Goal: Task Accomplishment & Management: Use online tool/utility

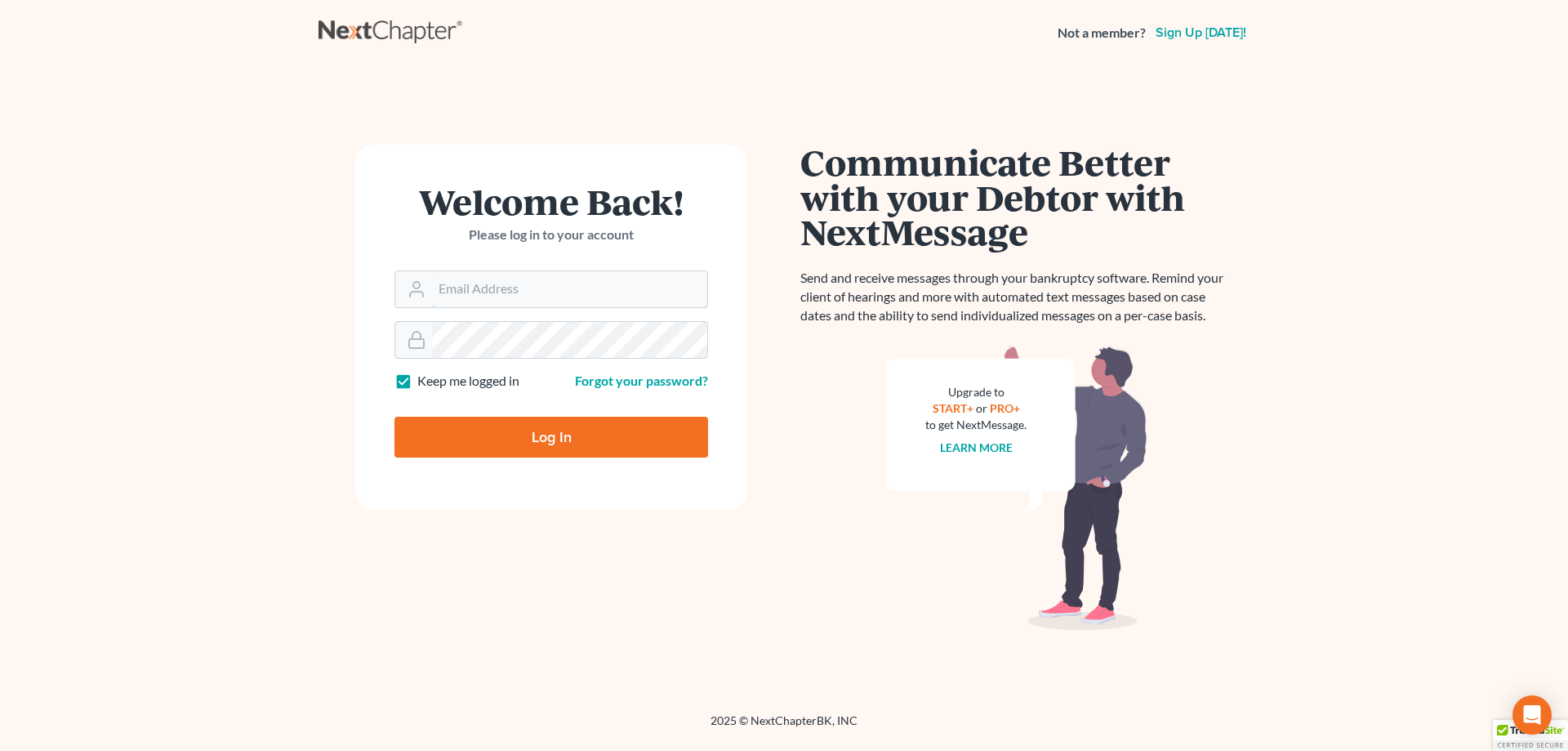
type input "dakota@semradlawok.com"
click at [562, 439] on input "Log In" at bounding box center [551, 437] width 314 height 41
type input "Thinking..."
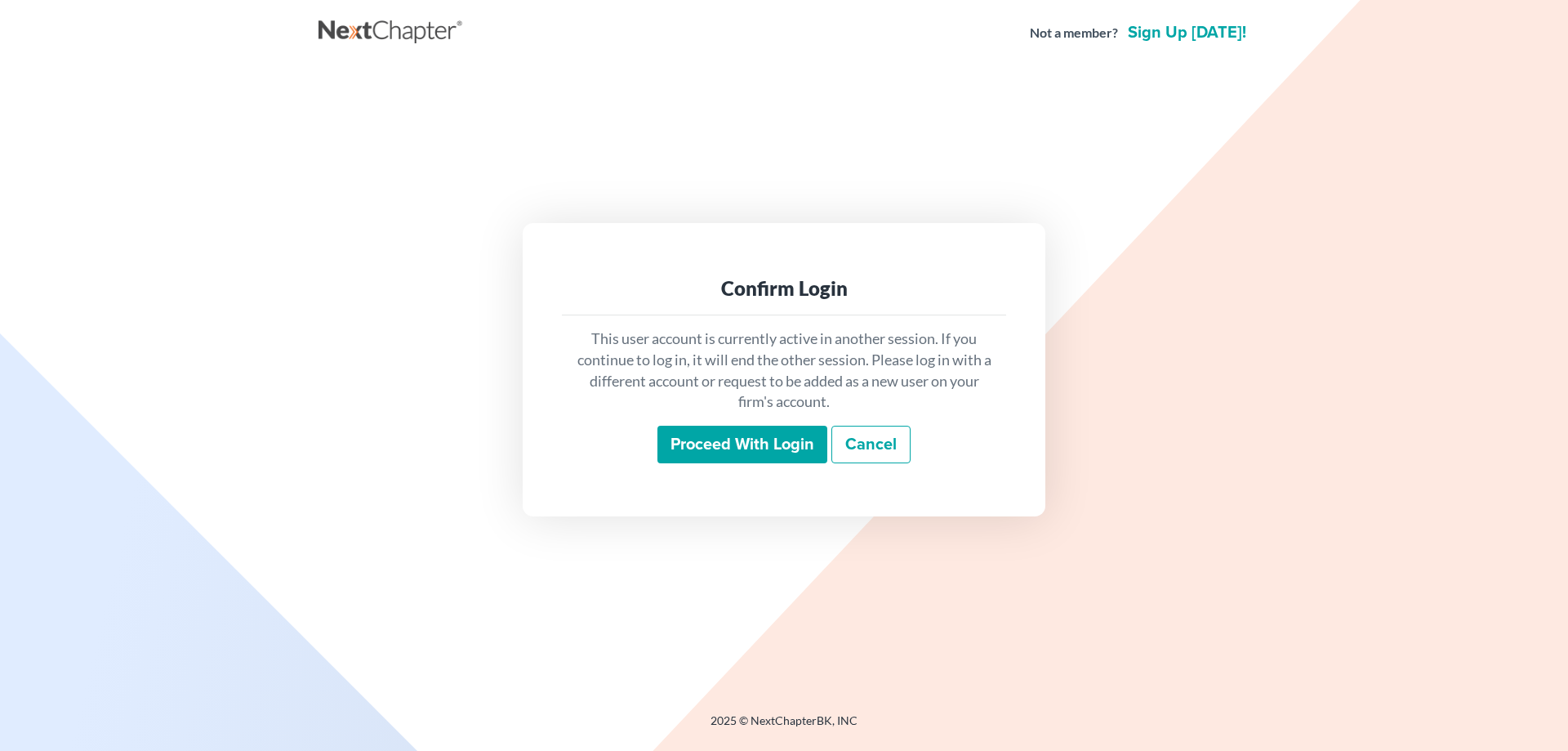
click at [744, 449] on input "Proceed with login" at bounding box center [742, 444] width 170 height 38
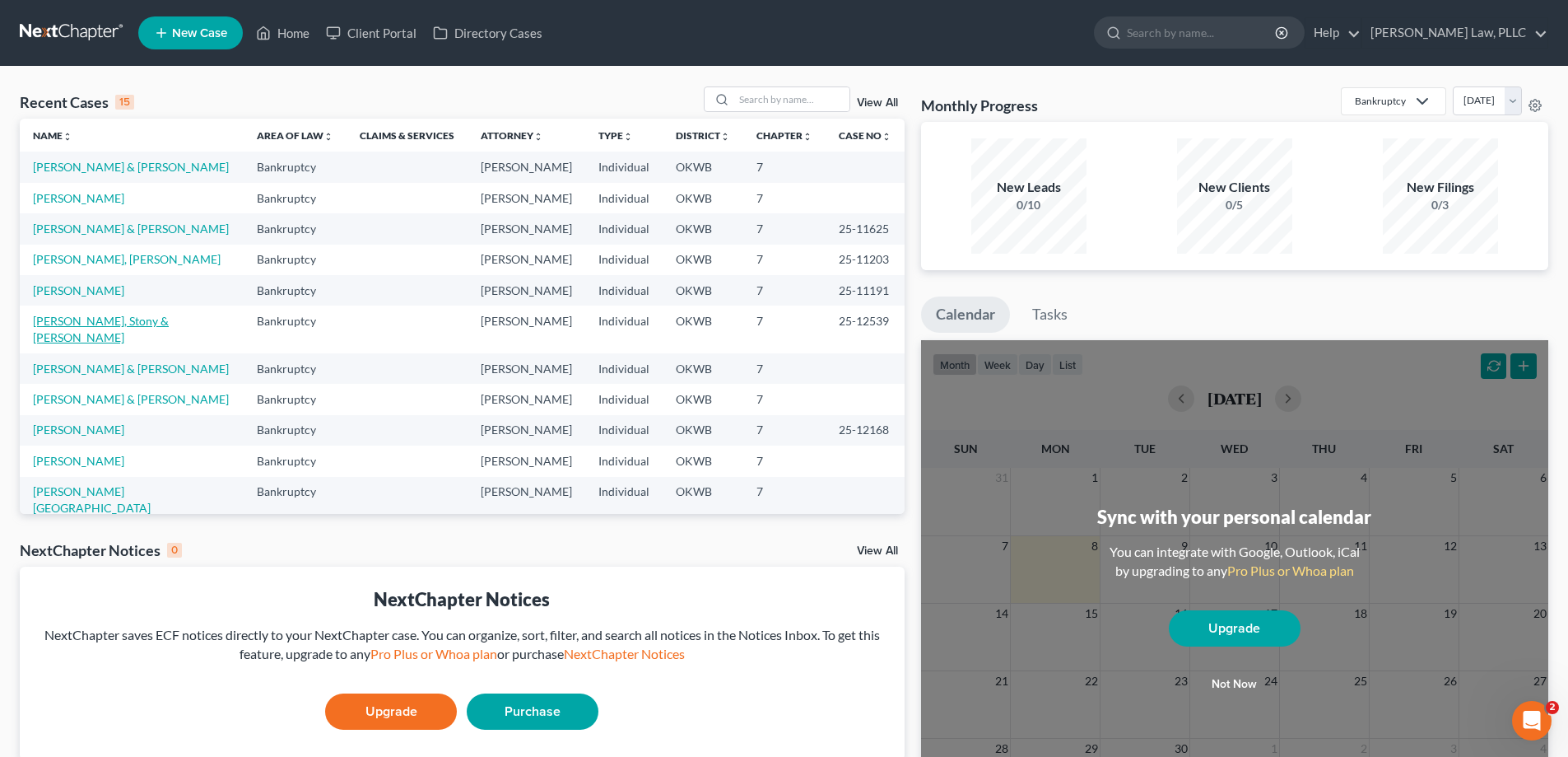
click at [97, 328] on link "Avants, Stony & Tonya" at bounding box center [100, 328] width 136 height 30
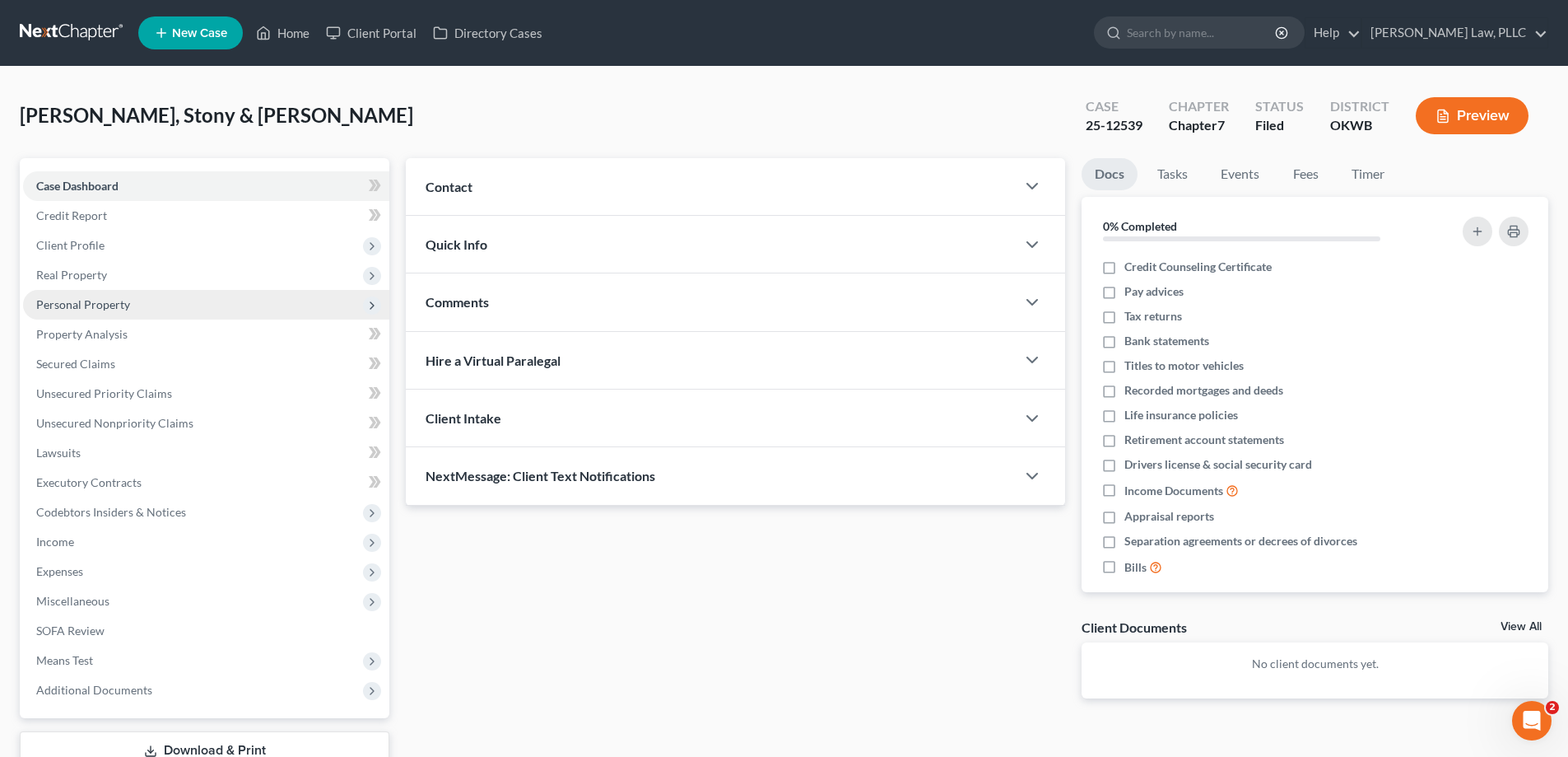
click at [65, 296] on span "Personal Property" at bounding box center [206, 304] width 367 height 30
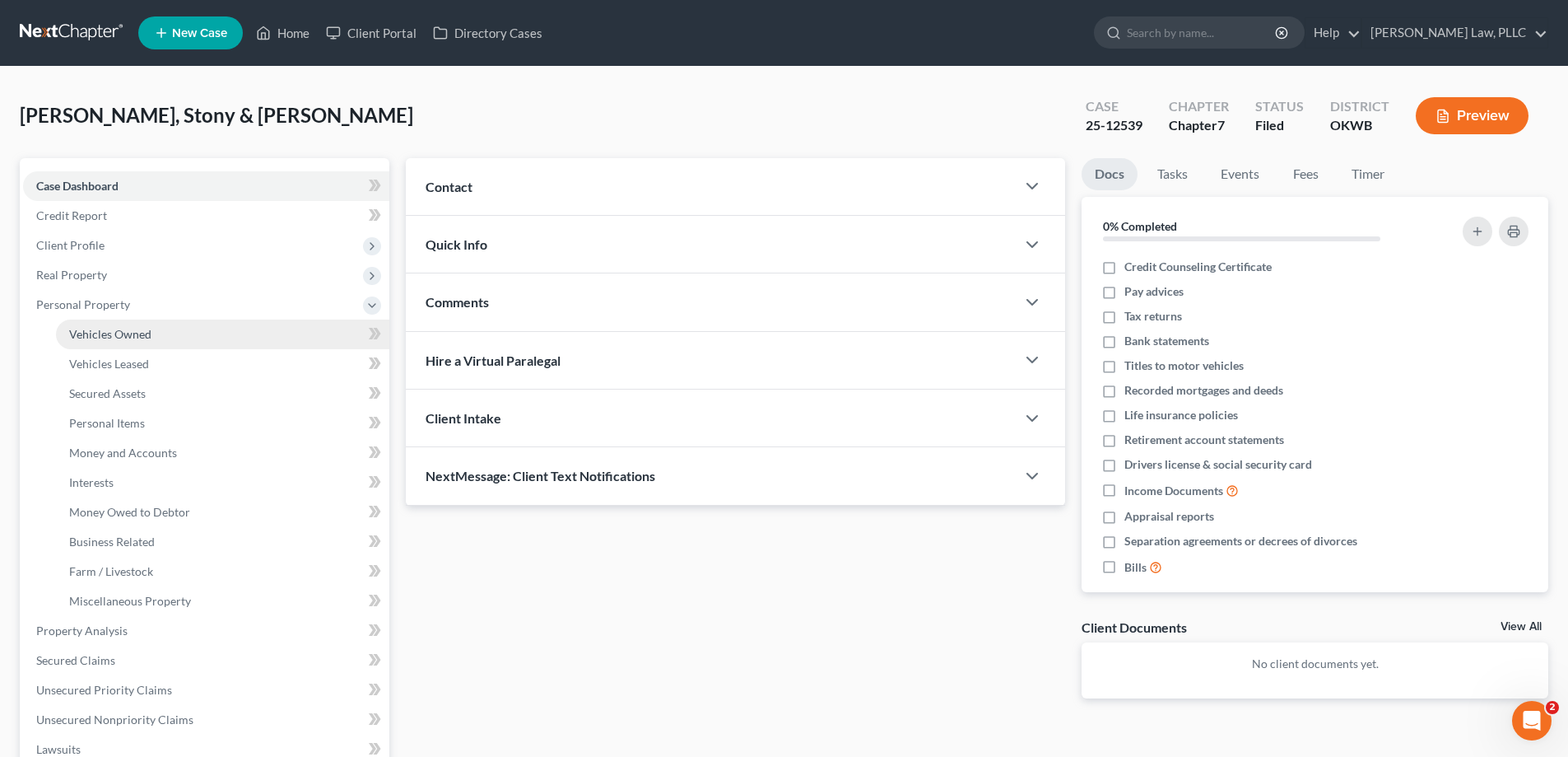
click at [96, 333] on span "Vehicles Owned" at bounding box center [111, 334] width 82 height 14
